Goal: Information Seeking & Learning: Learn about a topic

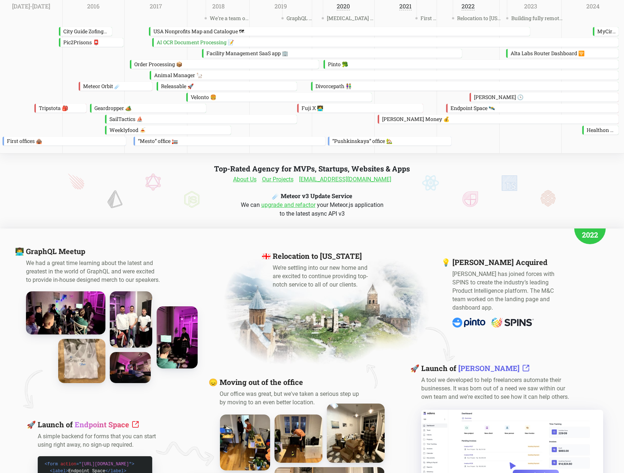
click at [293, 206] on link "upgrade and refactor" at bounding box center [288, 205] width 54 height 7
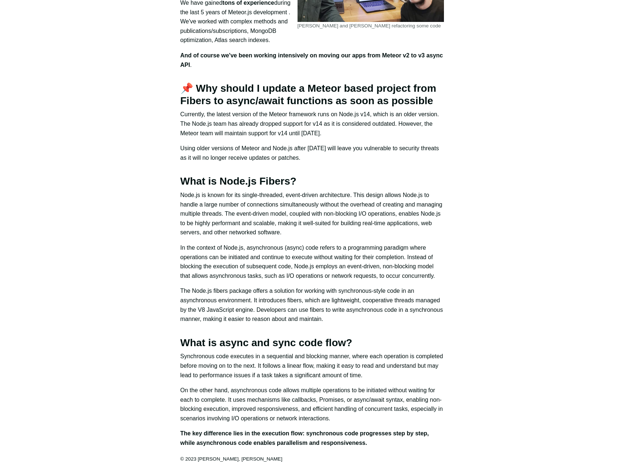
scroll to position [360, 0]
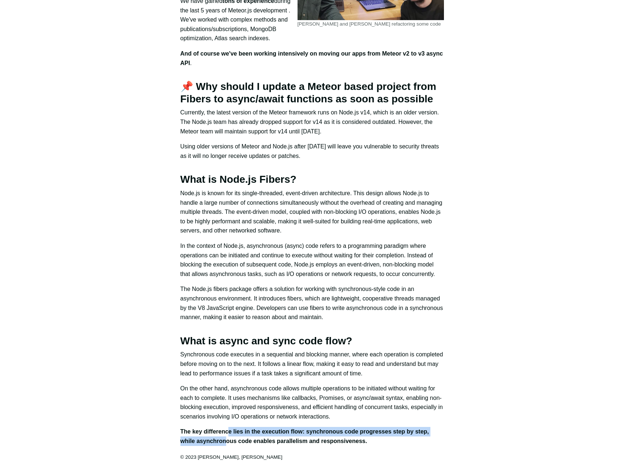
drag, startPoint x: 226, startPoint y: 444, endPoint x: 228, endPoint y: 434, distance: 9.7
click at [228, 434] on b "The key difference lies in the execution flow: synchronous code progresses step…" at bounding box center [304, 437] width 248 height 16
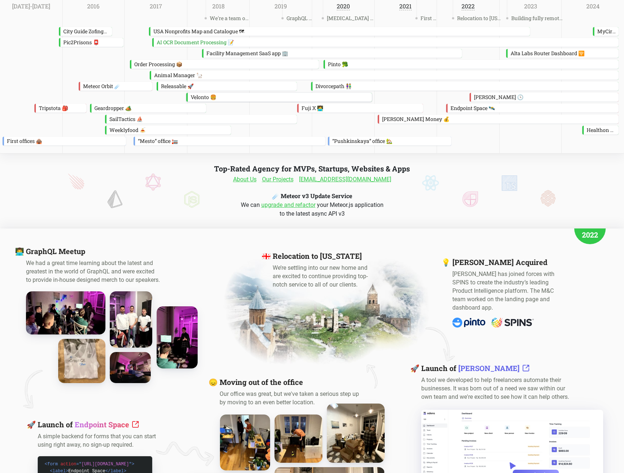
click at [192, 93] on div "Velonto 🍔" at bounding box center [280, 97] width 184 height 9
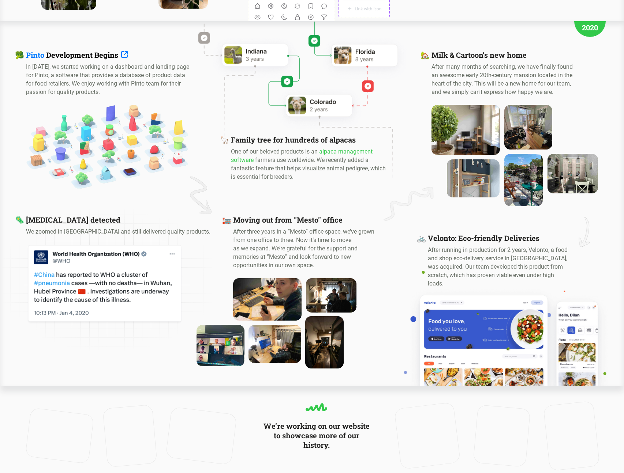
scroll to position [866, 0]
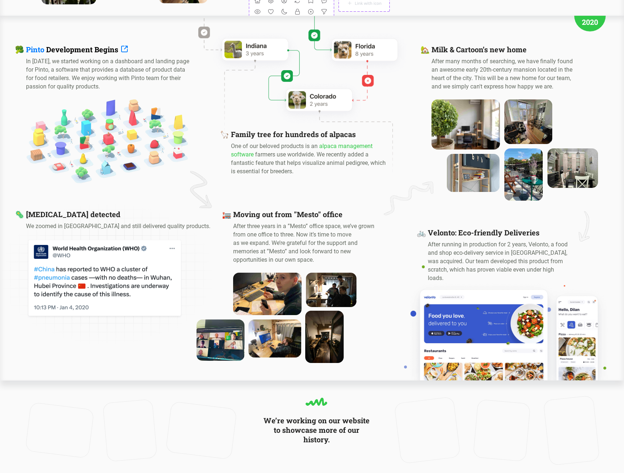
click at [213, 410] on video at bounding box center [201, 430] width 64 height 51
click at [237, 412] on div "We’re working on our website to showcase more of our history." at bounding box center [312, 431] width 624 height 101
drag, startPoint x: 219, startPoint y: 413, endPoint x: 257, endPoint y: 410, distance: 38.2
click at [257, 410] on div "We’re working on our website to showcase more of our history." at bounding box center [312, 431] width 624 height 101
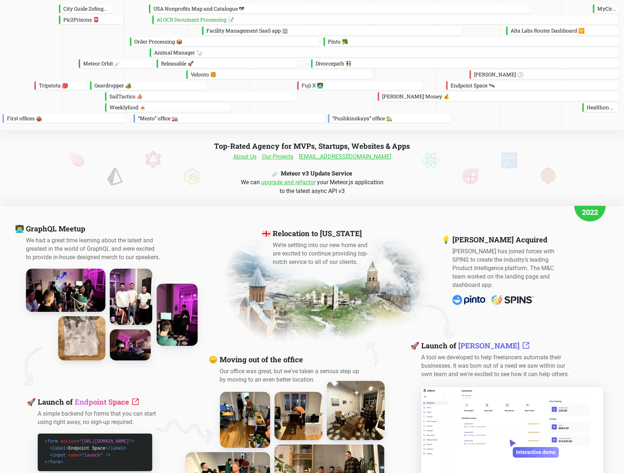
scroll to position [0, 0]
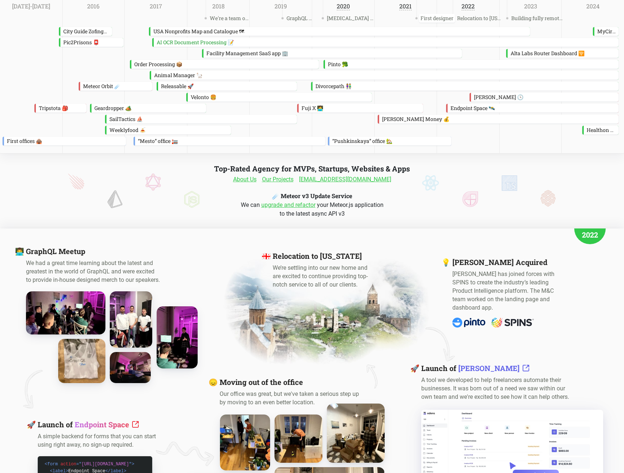
click at [434, 21] on span "First designer" at bounding box center [437, 18] width 36 height 9
drag, startPoint x: 609, startPoint y: 32, endPoint x: 582, endPoint y: 31, distance: 27.1
click at [582, 31] on div "City Guide Zofingen 🏬 USA Nonprofits Map and Catalogue 🗺 MyCircadian 🌞" at bounding box center [312, 31] width 624 height 9
click at [553, 50] on div "Alta Labs Router Dashboard 🛜" at bounding box center [562, 53] width 111 height 9
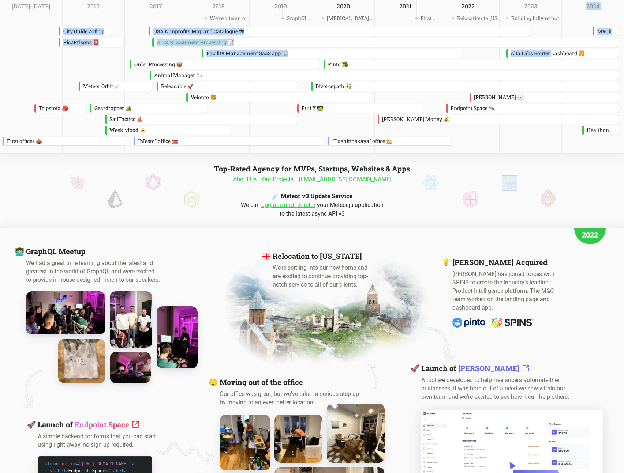
drag, startPoint x: 551, startPoint y: 52, endPoint x: 535, endPoint y: 136, distance: 85.2
click at [530, 136] on div "We're a team of 10 GraphQL conf COVID-19 was detected First designer Relocation…" at bounding box center [312, 77] width 624 height 154
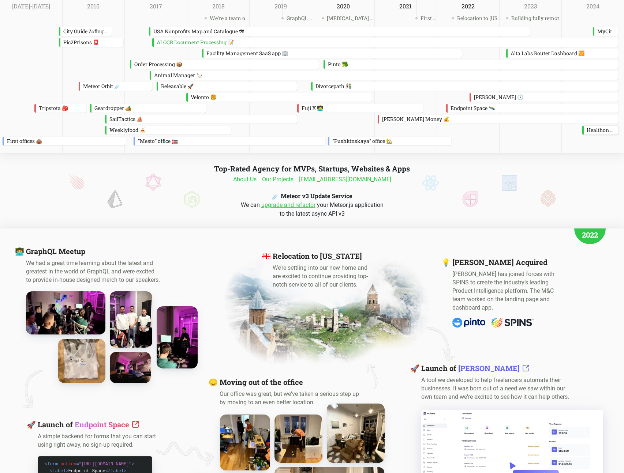
click at [592, 132] on div "Healthon 🏥" at bounding box center [601, 130] width 35 height 9
click at [594, 132] on div "Healthon 🏥" at bounding box center [601, 130] width 35 height 9
